Goal: Entertainment & Leisure: Consume media (video, audio)

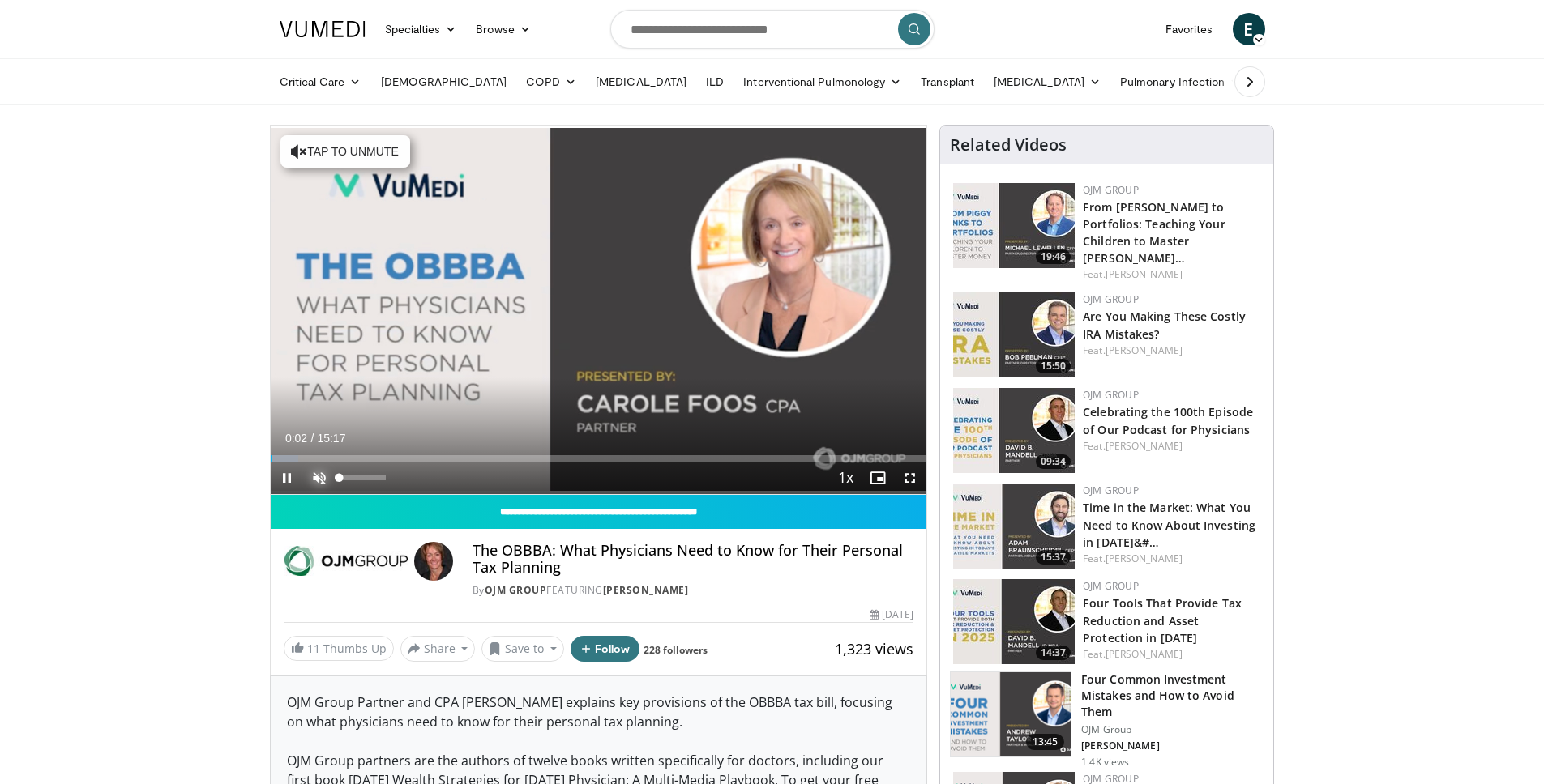
click at [303, 482] on span "Video Player" at bounding box center [319, 477] width 32 height 32
click at [908, 481] on span "Video Player" at bounding box center [910, 477] width 32 height 32
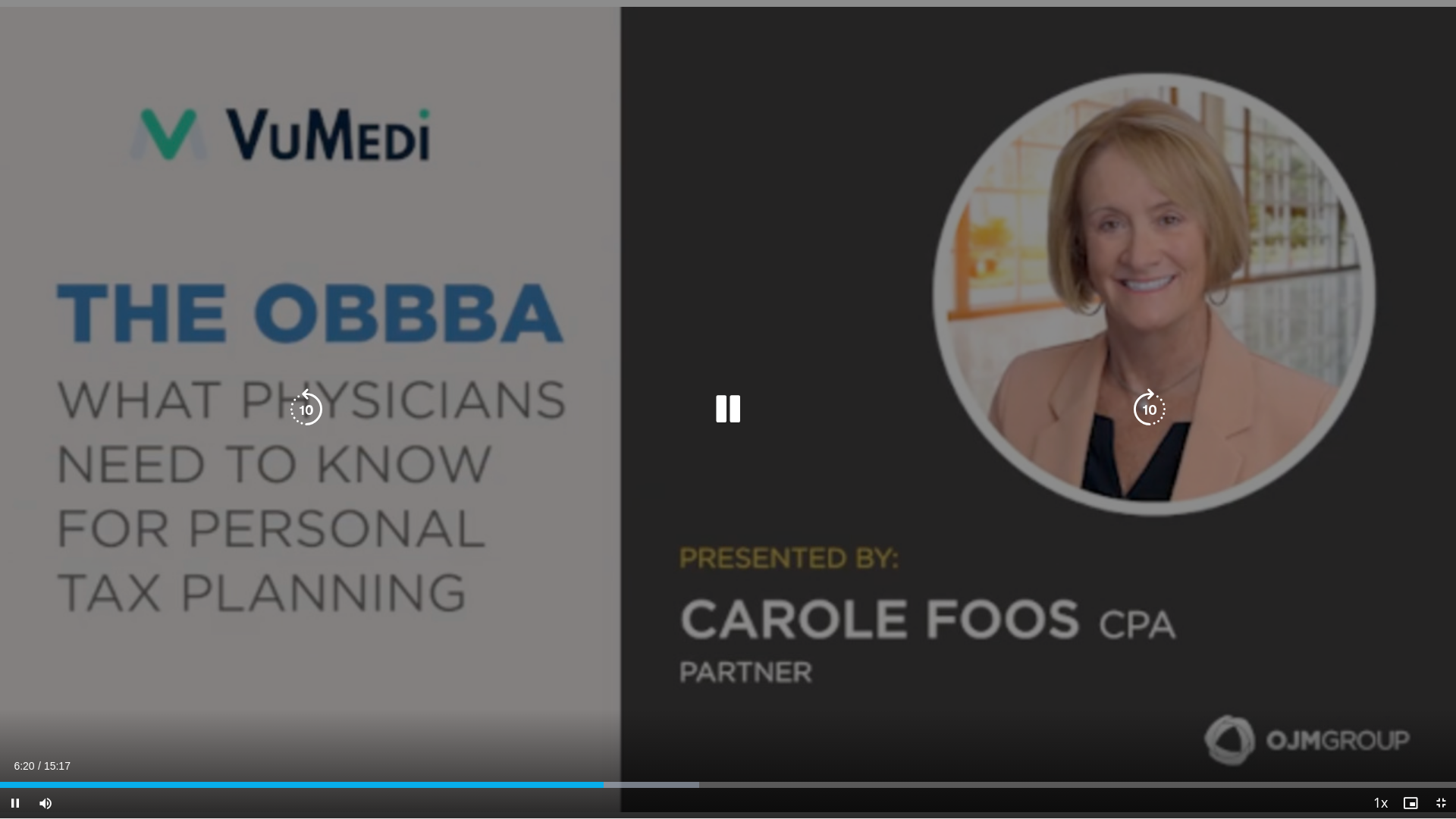
click at [712, 406] on icon "Video Player" at bounding box center [728, 410] width 42 height 42
click at [744, 414] on icon "Video Player" at bounding box center [728, 410] width 42 height 42
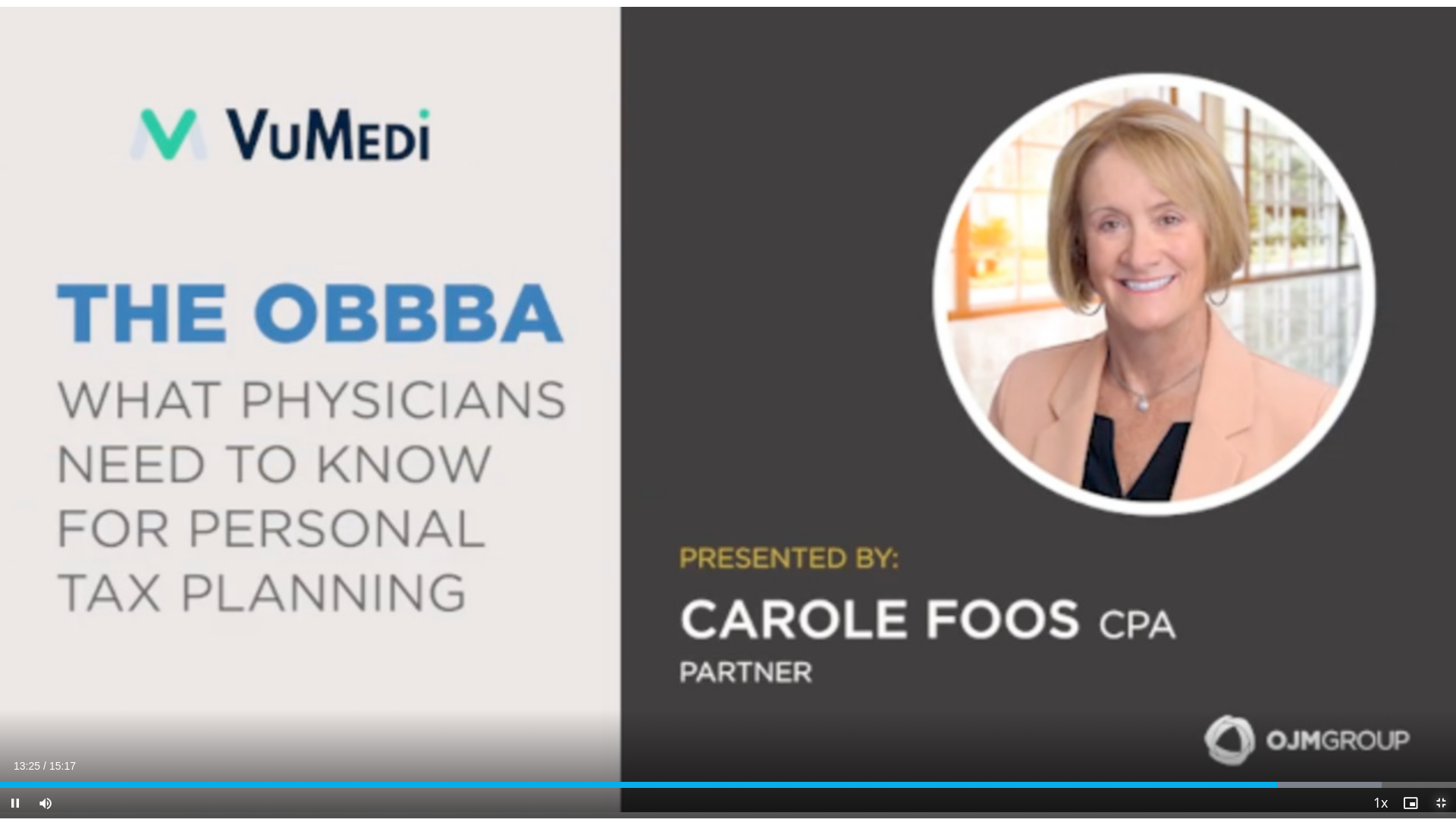
click at [1443, 733] on span "Video Player" at bounding box center [1440, 803] width 30 height 30
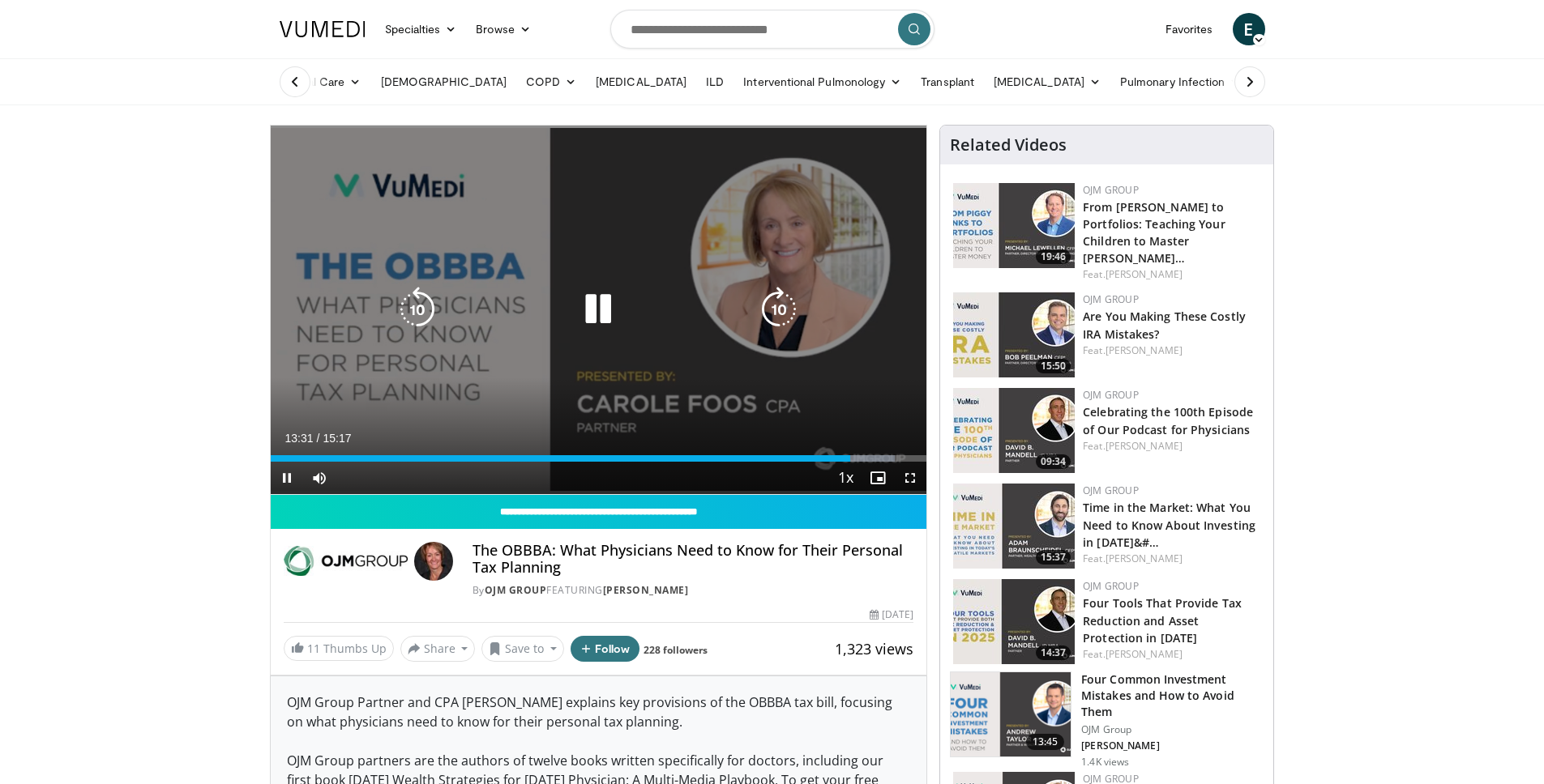
click at [597, 312] on icon "Video Player" at bounding box center [597, 309] width 45 height 45
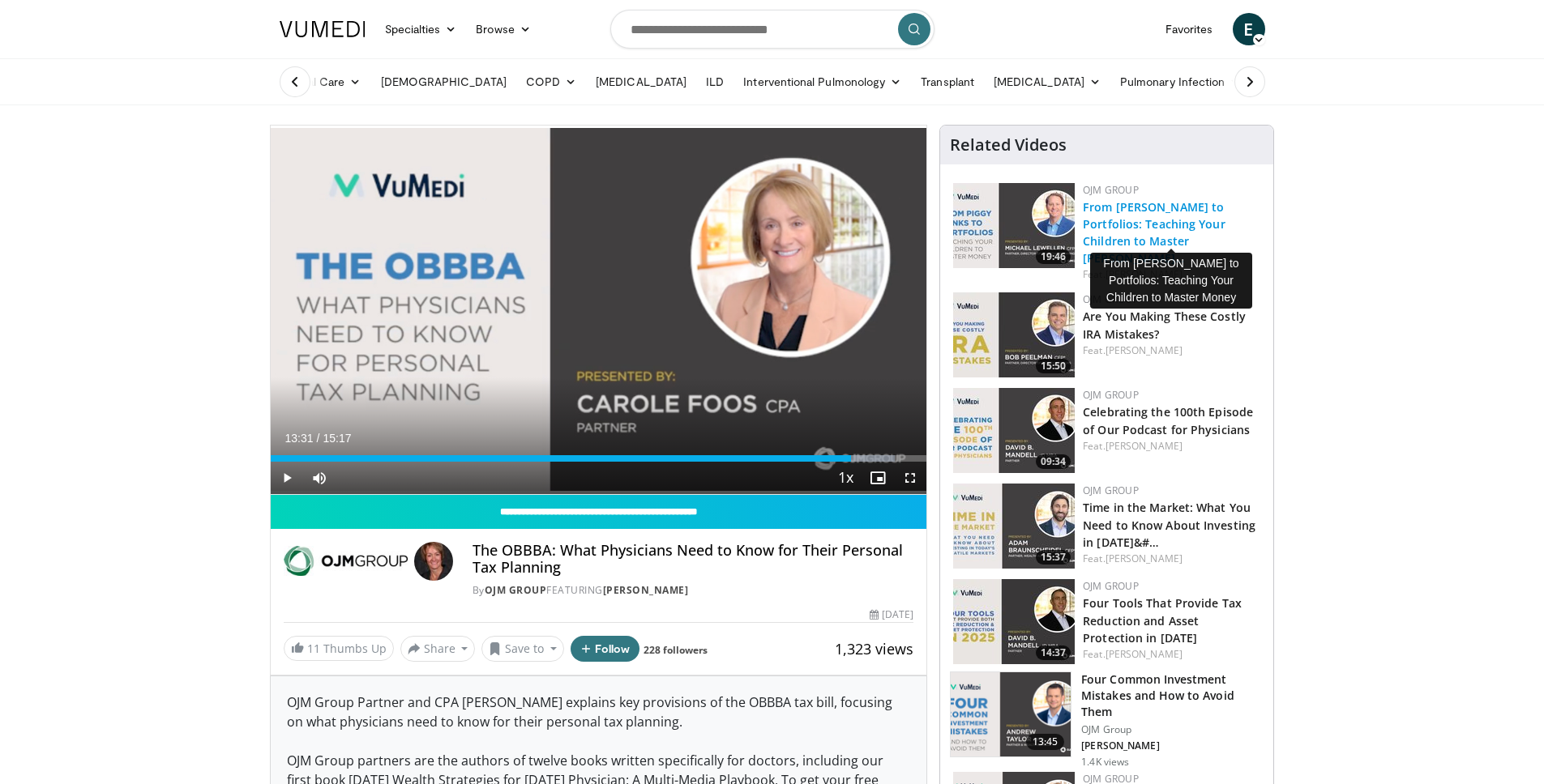
click at [1158, 224] on link "From [PERSON_NAME] to Portfolios: Teaching Your Children to Master [PERSON_NAME…" at bounding box center [1153, 232] width 142 height 67
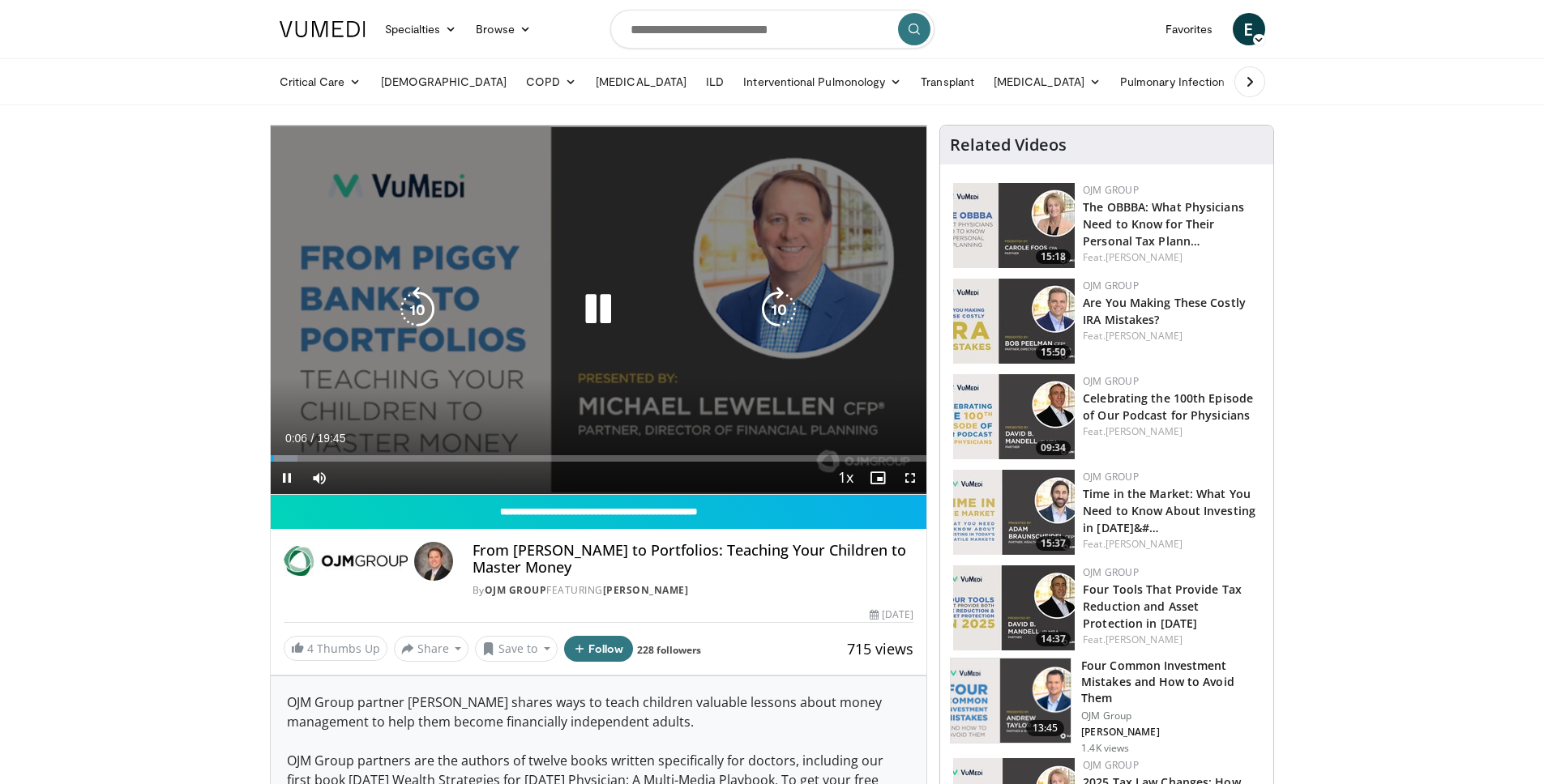
click at [782, 308] on icon "Video Player" at bounding box center [778, 309] width 45 height 45
click at [588, 310] on icon "Video Player" at bounding box center [597, 309] width 45 height 45
